Goal: Task Accomplishment & Management: Complete application form

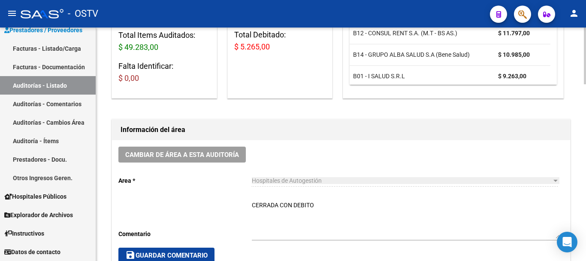
scroll to position [215, 0]
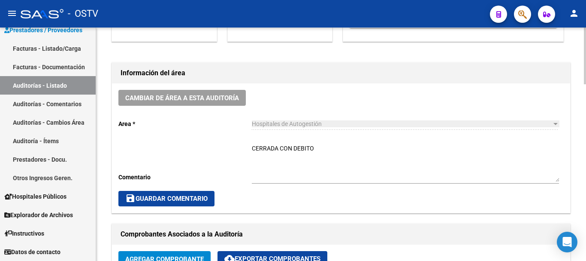
click at [181, 201] on span "save Guardar Comentario" at bounding box center [166, 198] width 82 height 8
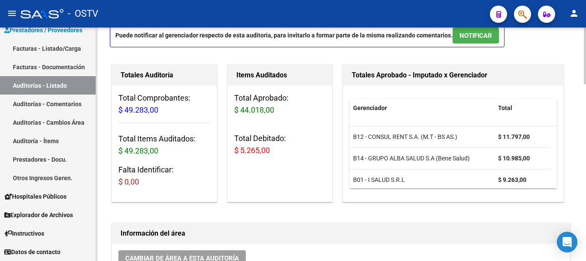
scroll to position [0, 0]
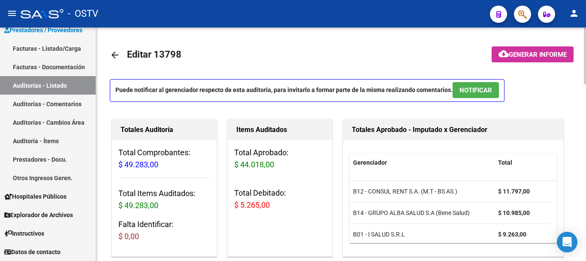
click at [111, 55] on mat-icon "arrow_back" at bounding box center [115, 55] width 10 height 10
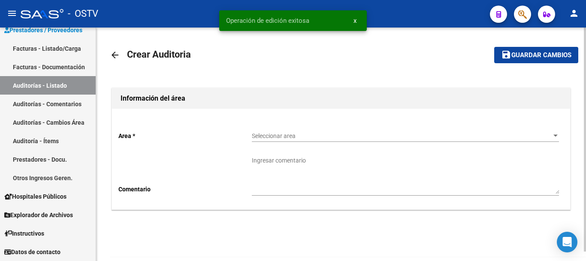
click at [292, 135] on span "Seleccionar area" at bounding box center [402, 135] width 300 height 7
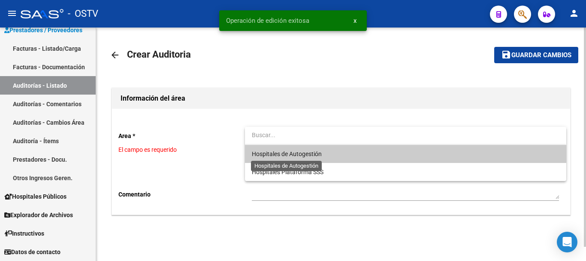
click at [297, 156] on span "Hospitales de Autogestión" at bounding box center [287, 153] width 70 height 7
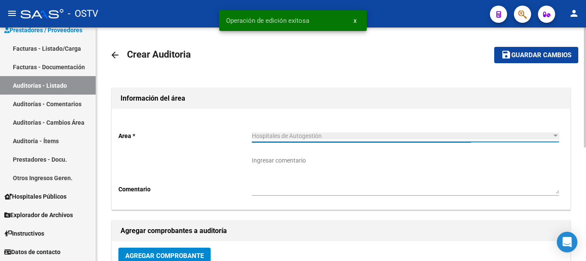
scroll to position [86, 0]
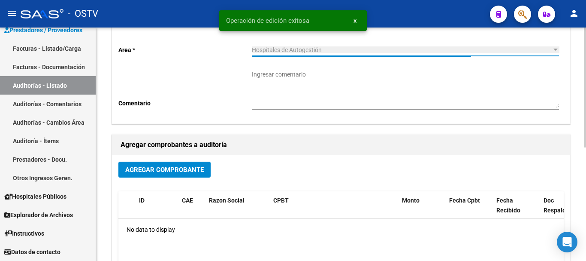
click at [184, 168] on span "Agregar Comprobante" at bounding box center [164, 170] width 79 height 8
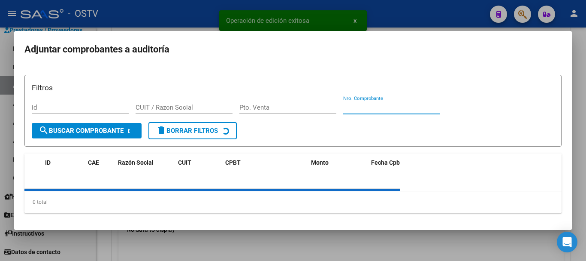
click at [391, 105] on input "Nro. Comprobante" at bounding box center [391, 107] width 97 height 8
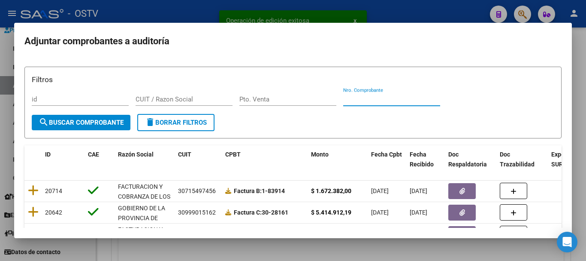
paste input "8252"
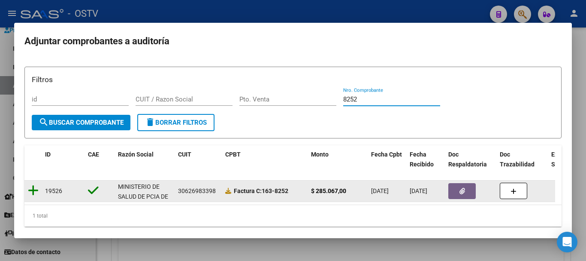
type input "8252"
click at [35, 189] on icon at bounding box center [33, 190] width 11 height 12
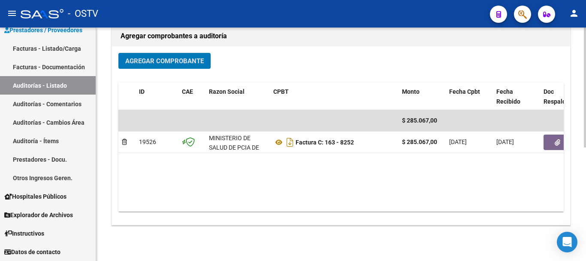
scroll to position [220, 0]
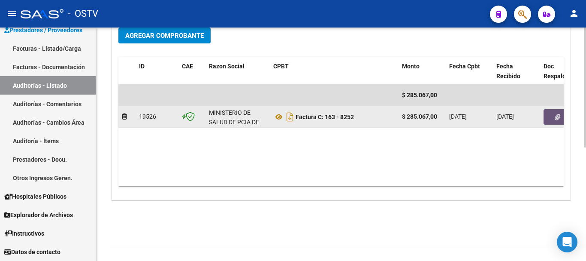
click at [552, 114] on button "button" at bounding box center [557, 116] width 27 height 15
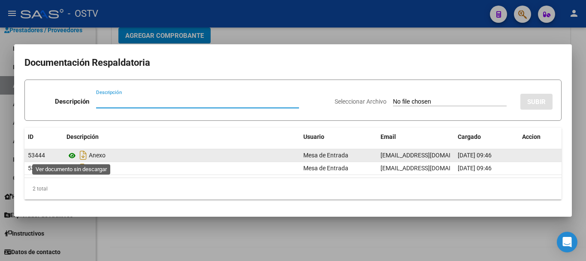
click at [72, 155] on icon at bounding box center [72, 155] width 11 height 10
